Goal: Task Accomplishment & Management: Manage account settings

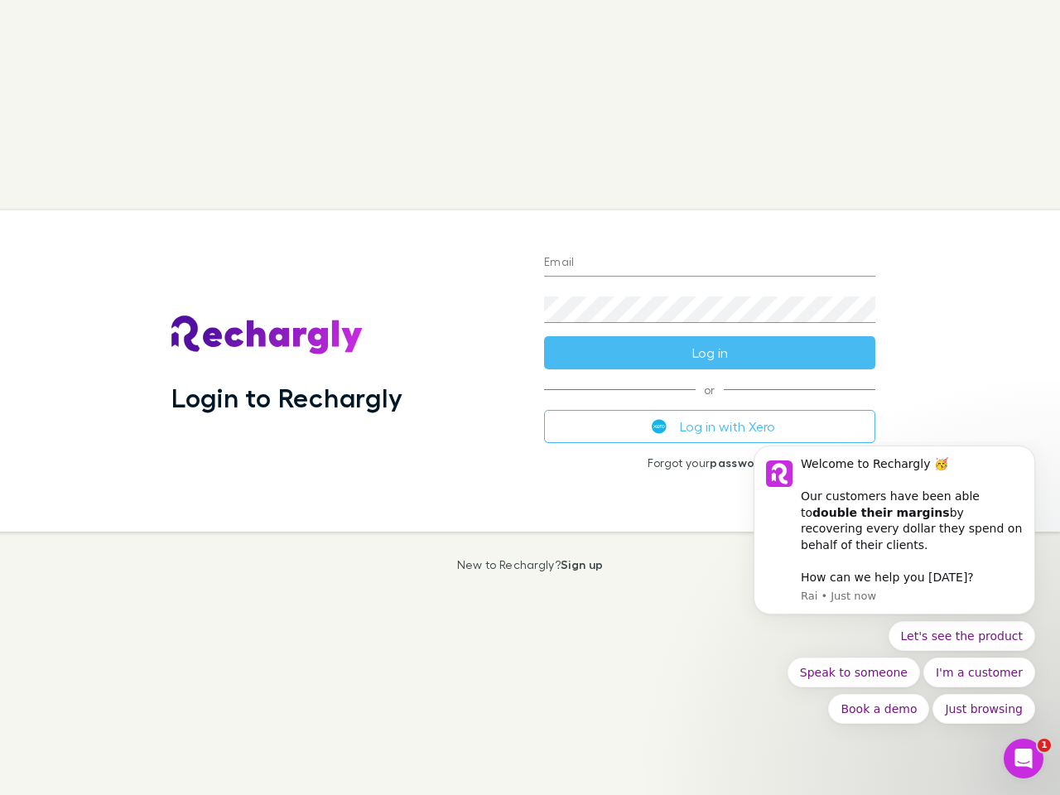
click at [530, 398] on div "Login to Rechargly" at bounding box center [344, 370] width 373 height 321
click at [710, 263] on input "Email" at bounding box center [709, 263] width 331 height 27
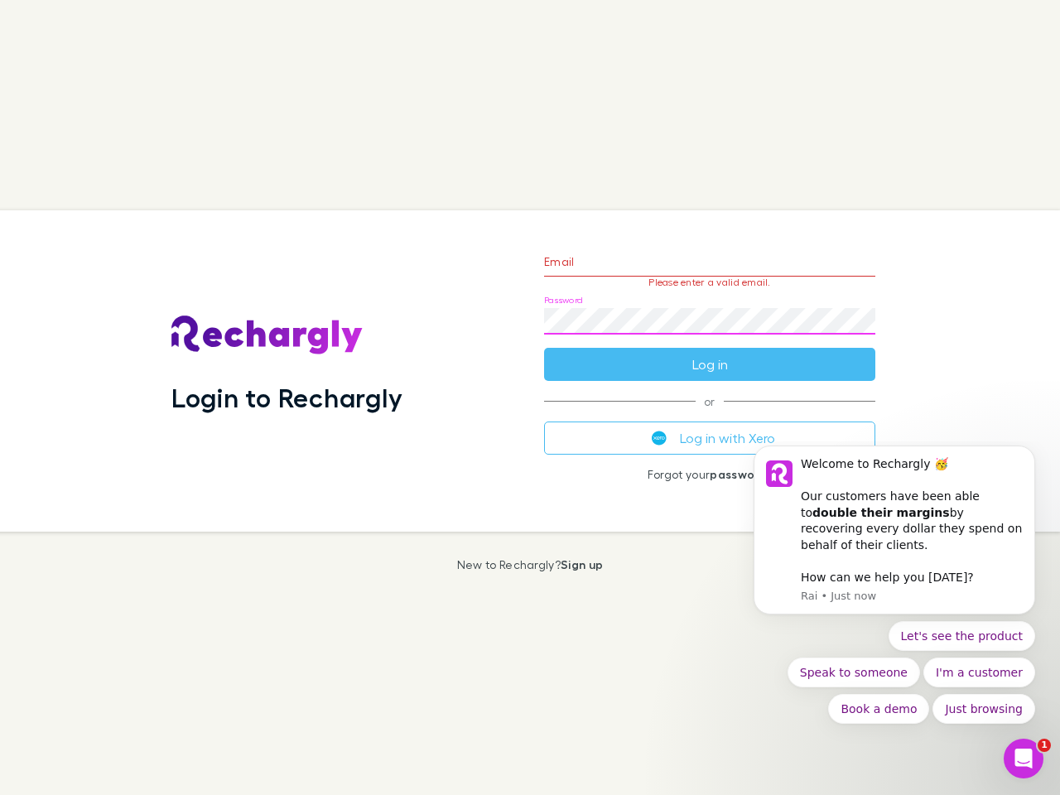
click at [710, 353] on form "Email Please enter a valid email. Password Log in" at bounding box center [709, 309] width 331 height 144
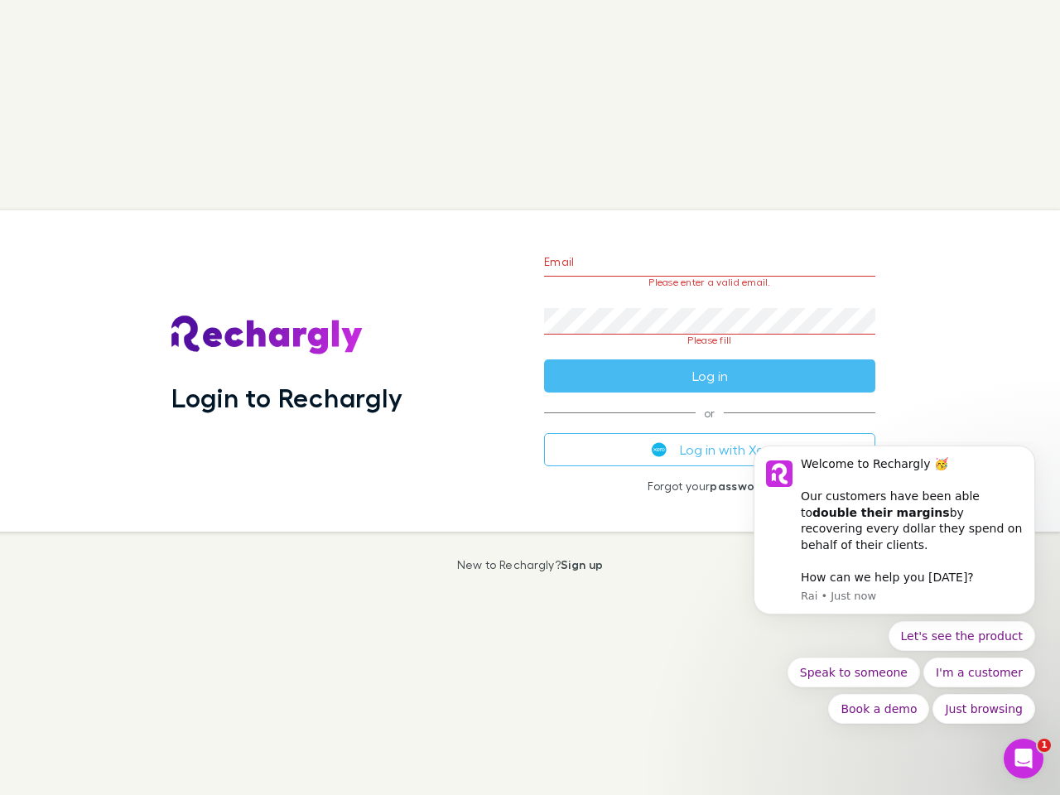
click at [710, 427] on div "Email Please enter a valid email. Password Please fill Log in or Log in with Xe…" at bounding box center [710, 370] width 358 height 321
click at [895, 538] on div "Welcome to Rechargly 🥳 ​ Our customers have been able to double their margins b…" at bounding box center [912, 505] width 222 height 98
